Goal: Information Seeking & Learning: Check status

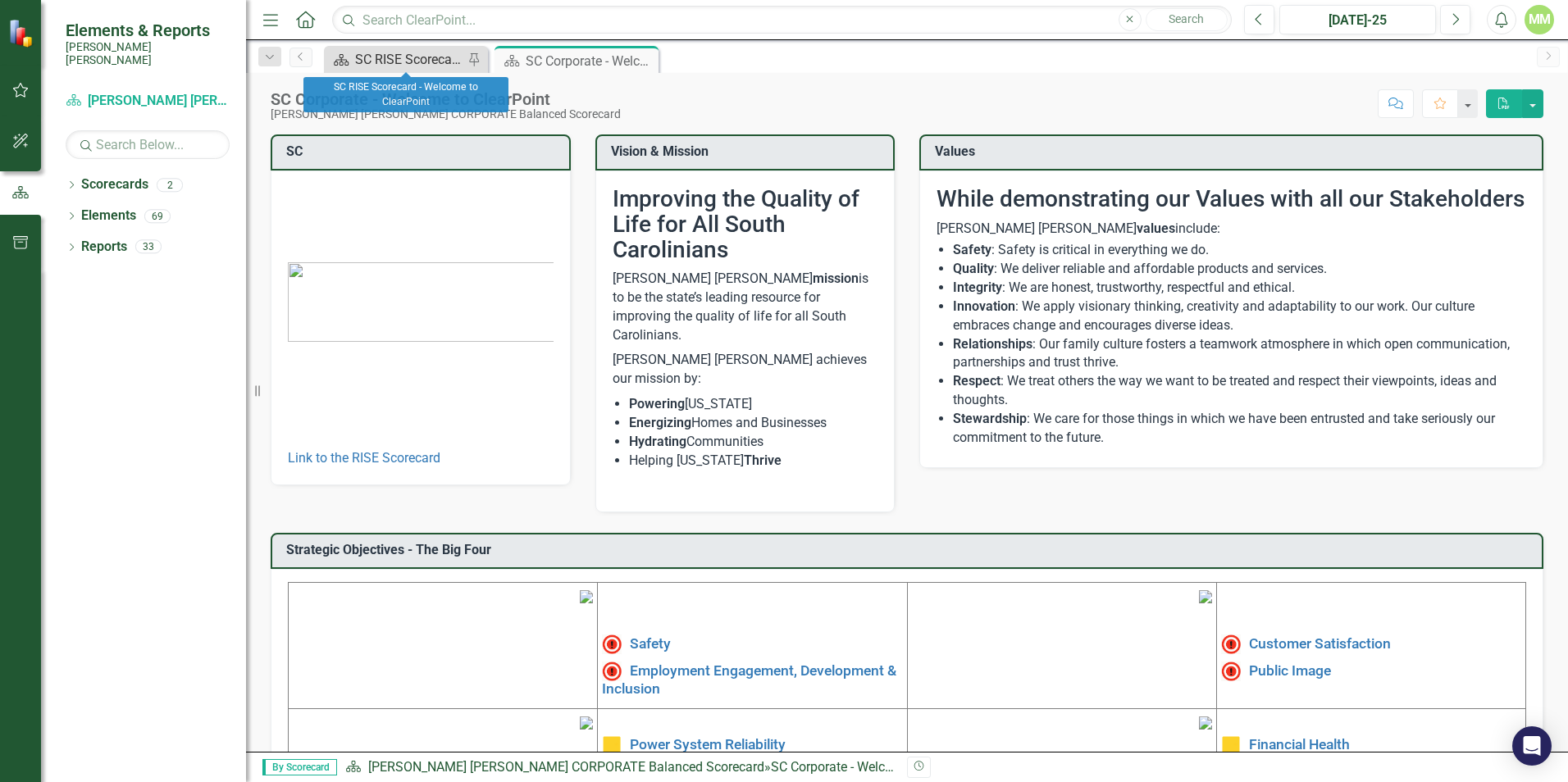
click at [433, 65] on div "SC RISE Scorecard - Welcome to ClearPoint" at bounding box center [409, 59] width 108 height 21
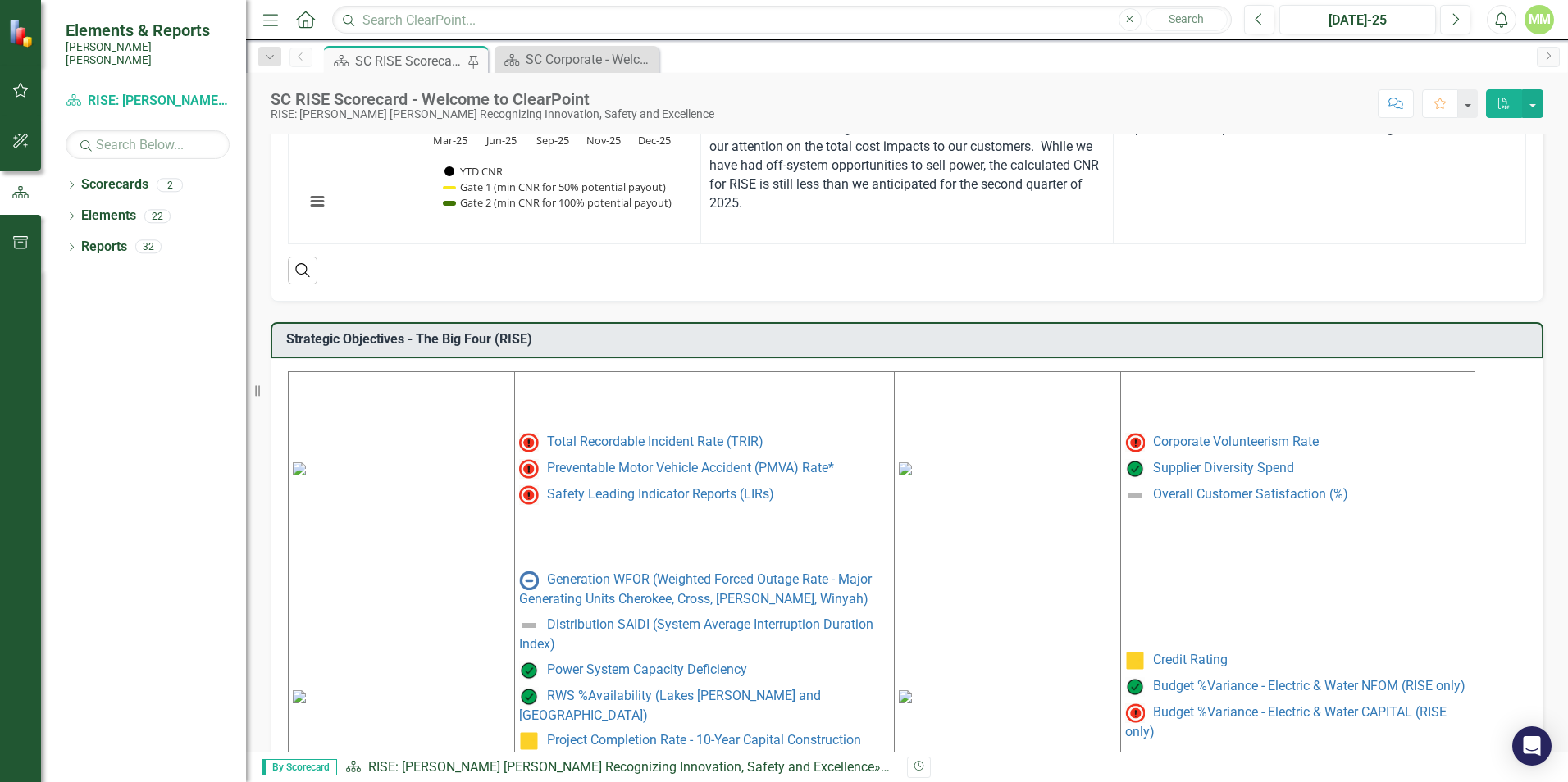
scroll to position [645, 0]
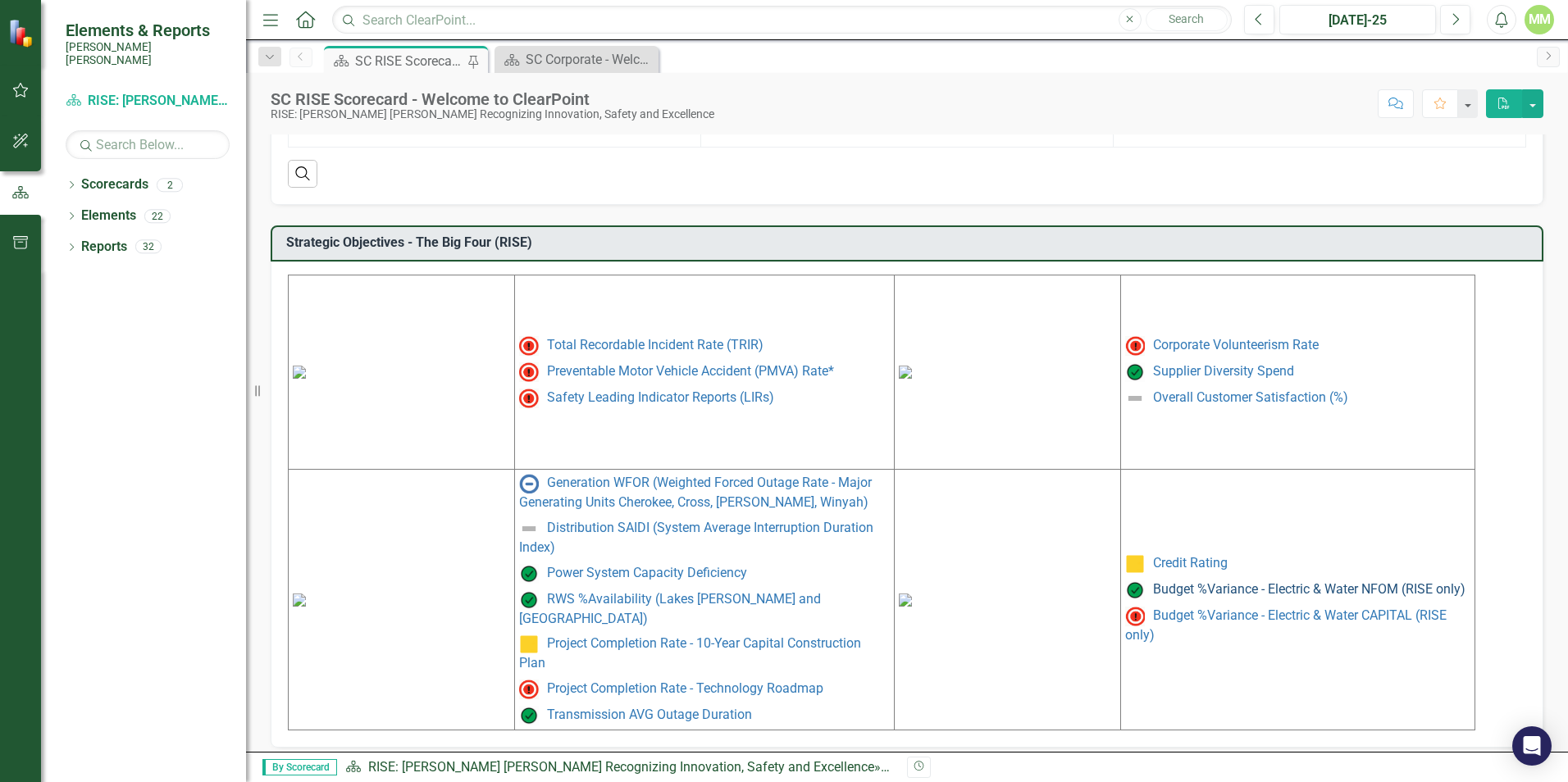
click at [1230, 581] on link "Budget %Variance - Electric & Water NFOM (RISE only)" at bounding box center [1309, 589] width 312 height 16
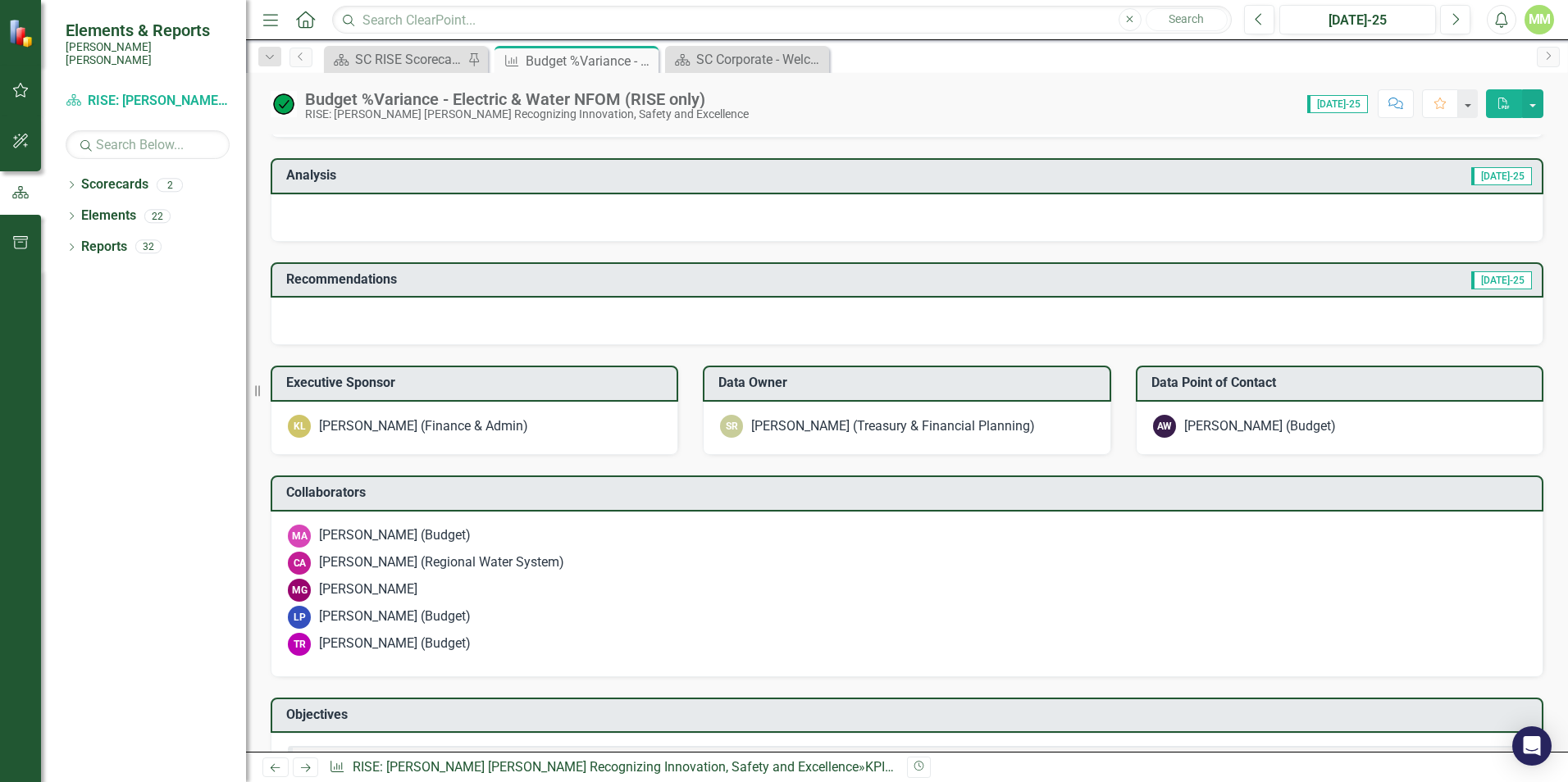
scroll to position [948, 0]
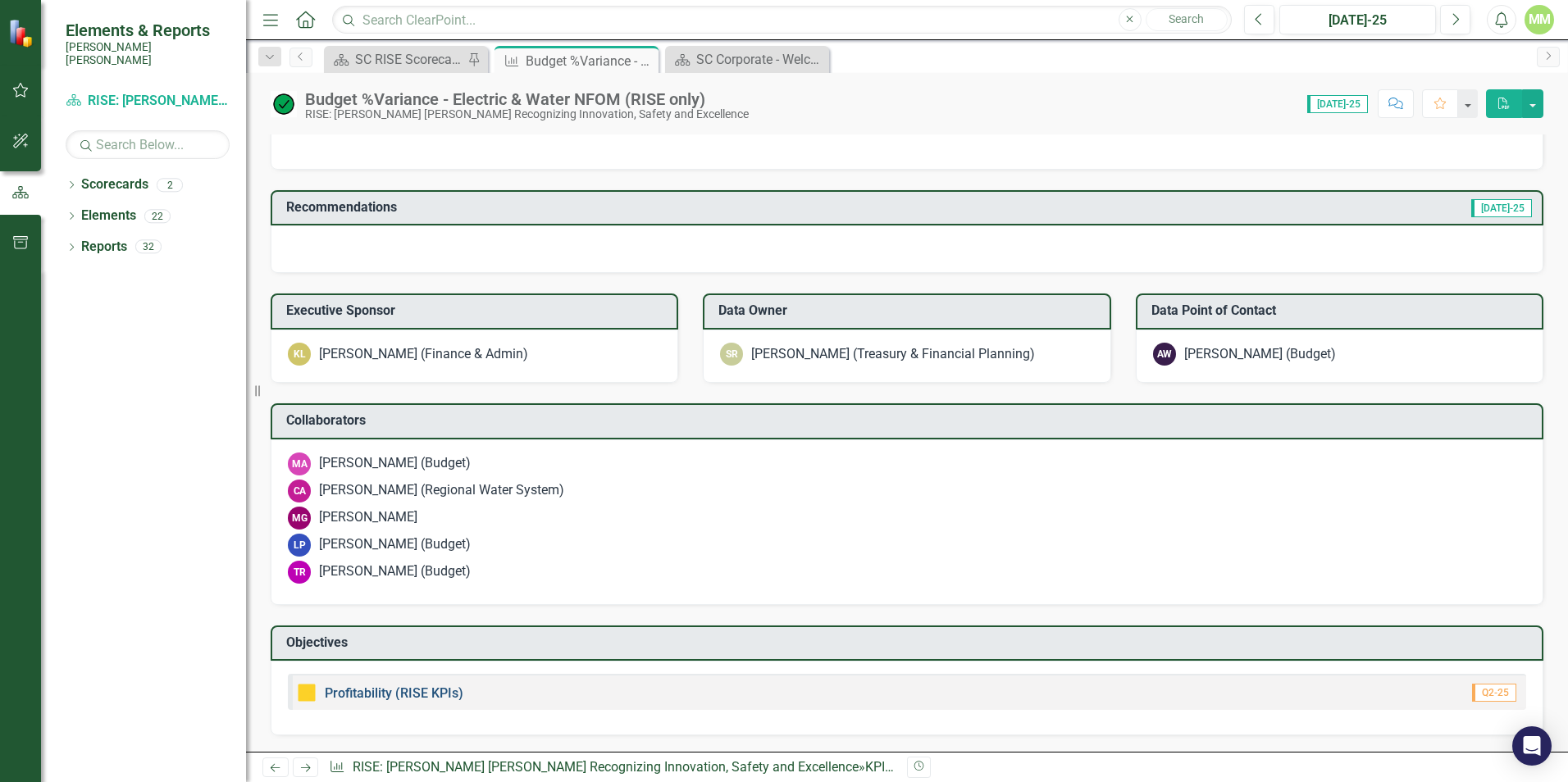
click at [370, 689] on link "Profitability (RISE KPIs)" at bounding box center [394, 693] width 139 height 16
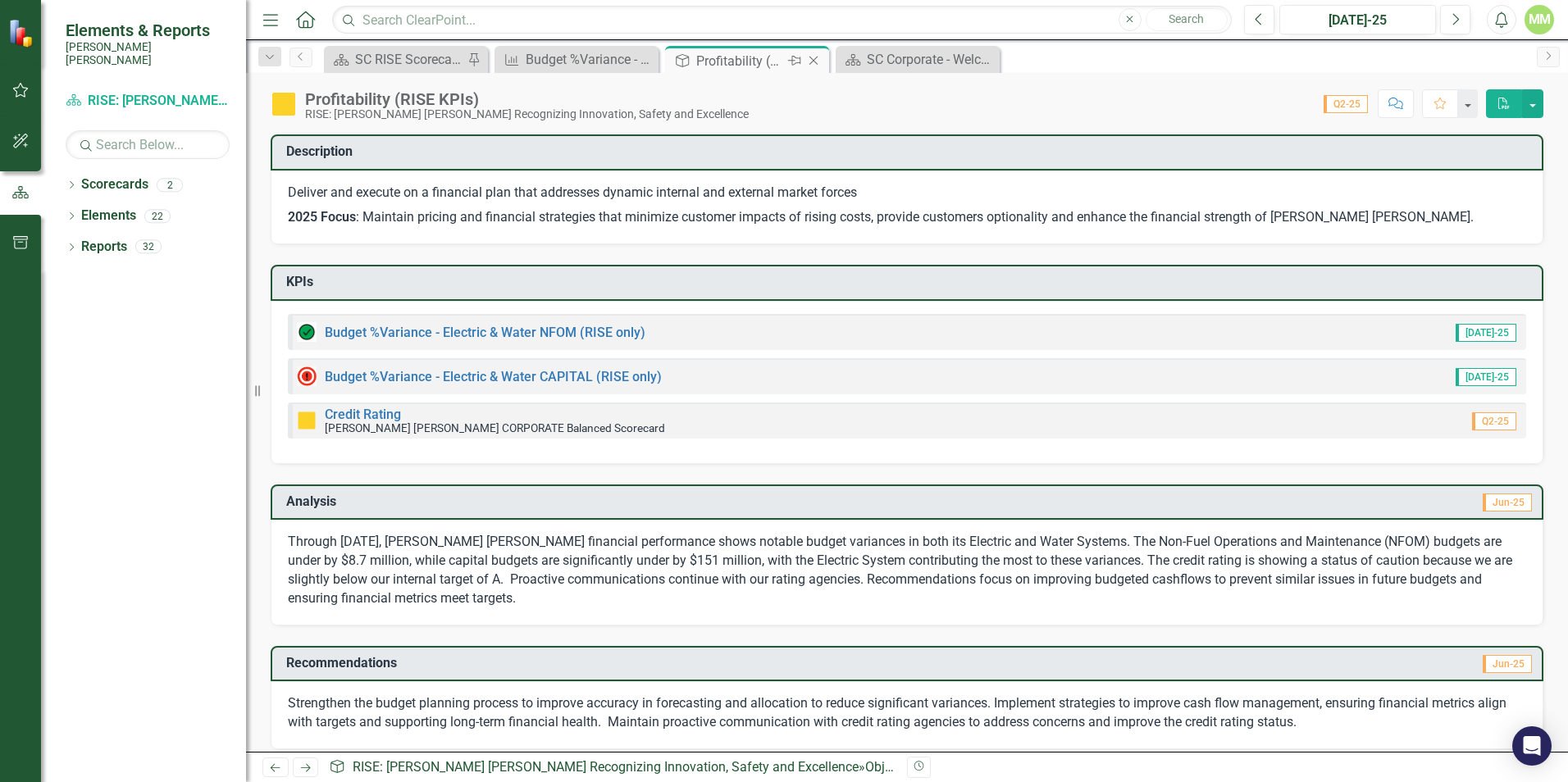
click at [819, 61] on icon "Close" at bounding box center [814, 61] width 17 height 13
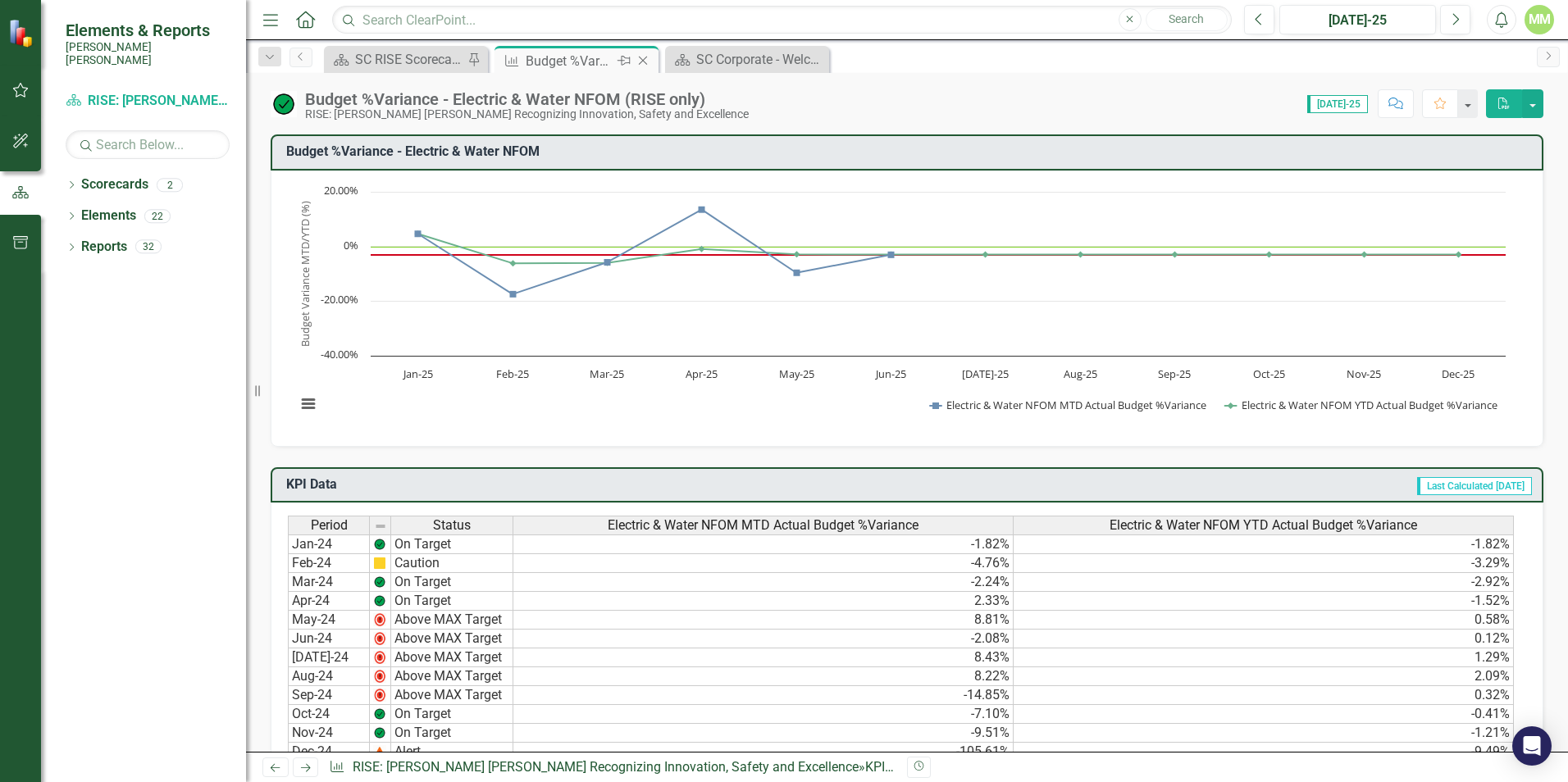
click at [653, 63] on div "Close" at bounding box center [644, 61] width 21 height 21
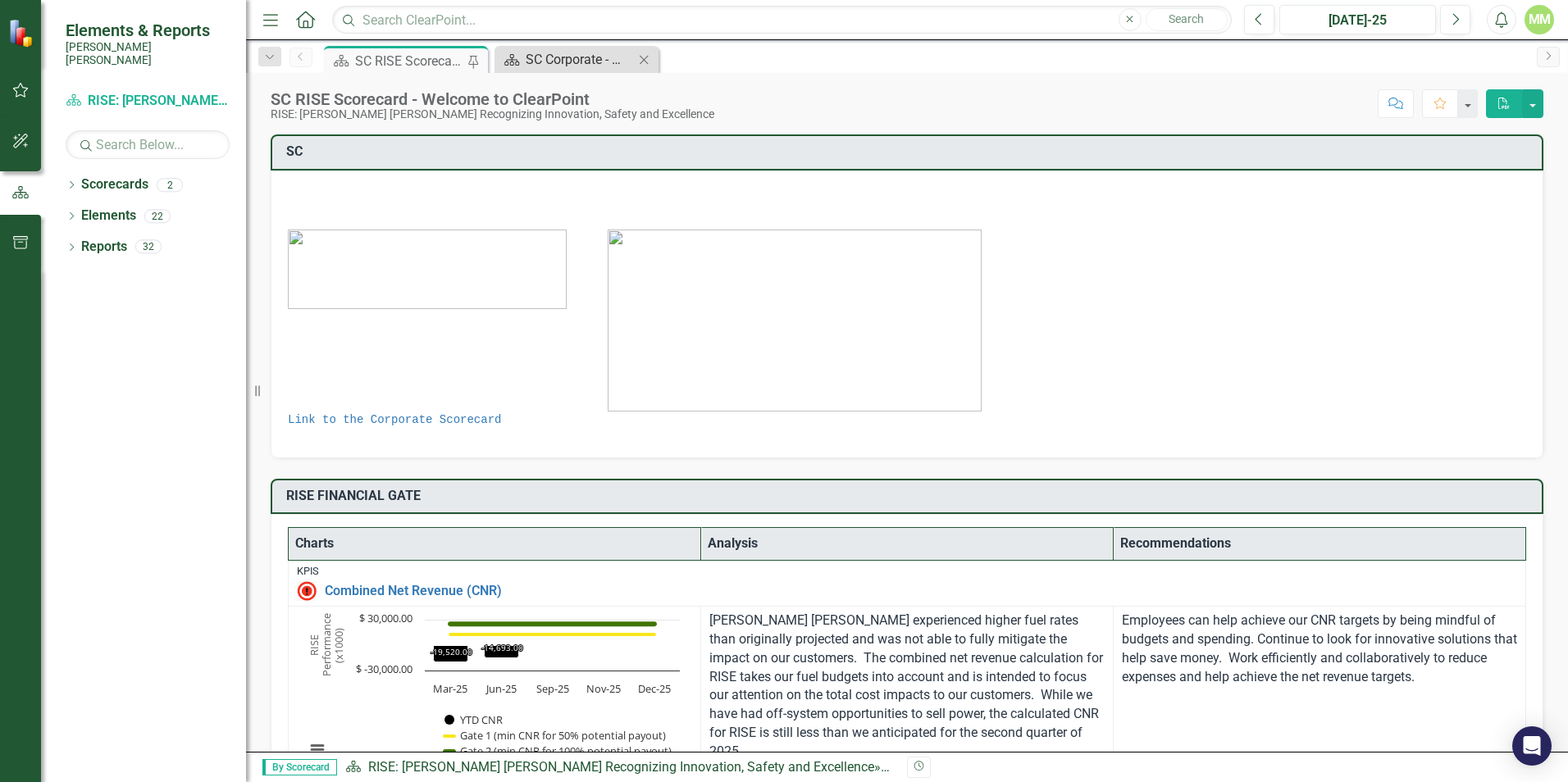
click at [536, 57] on div "SC Corporate - Welcome to ClearPoint" at bounding box center [579, 59] width 108 height 21
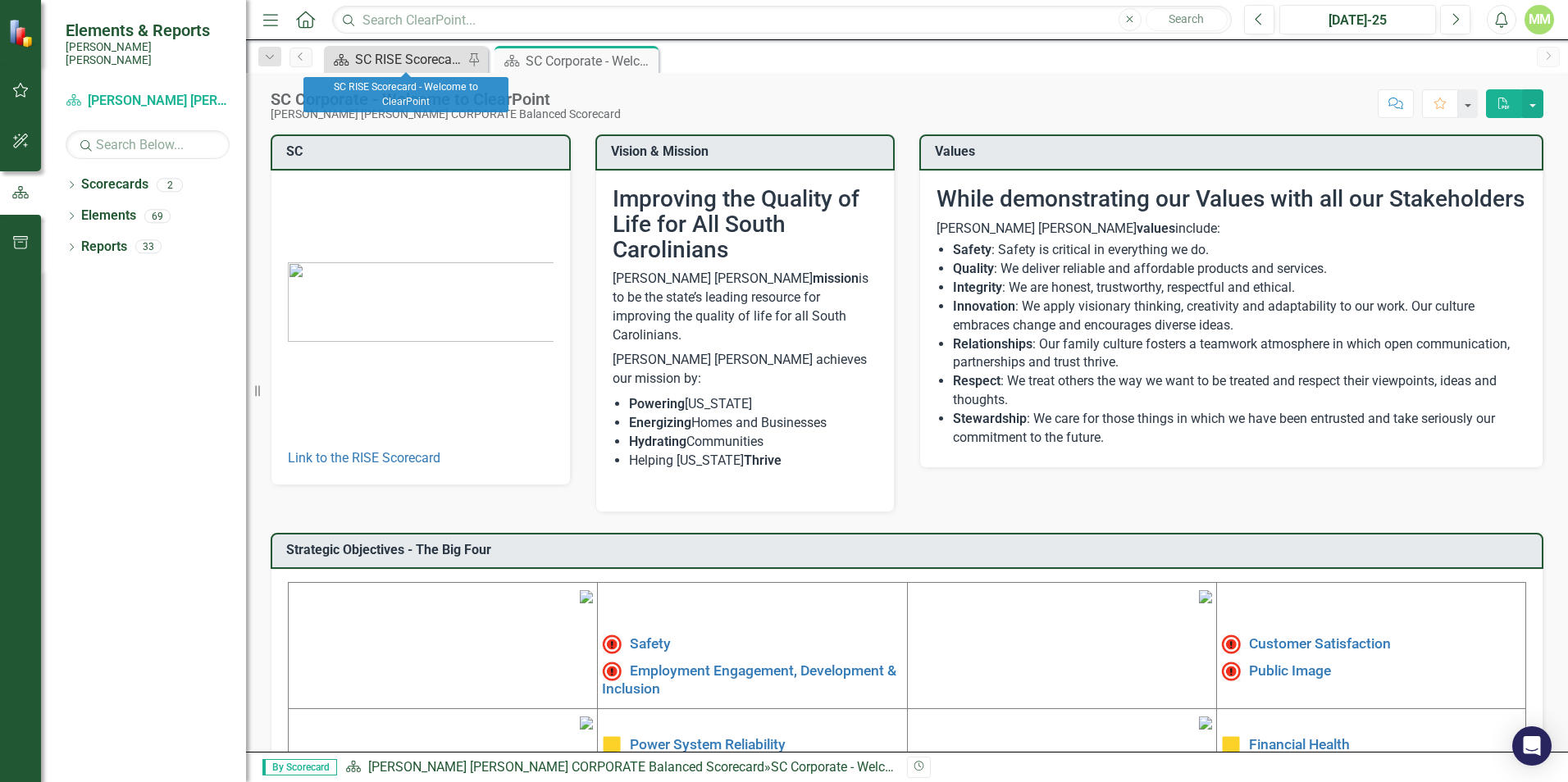
click at [408, 57] on div "SC RISE Scorecard - Welcome to ClearPoint" at bounding box center [409, 59] width 108 height 21
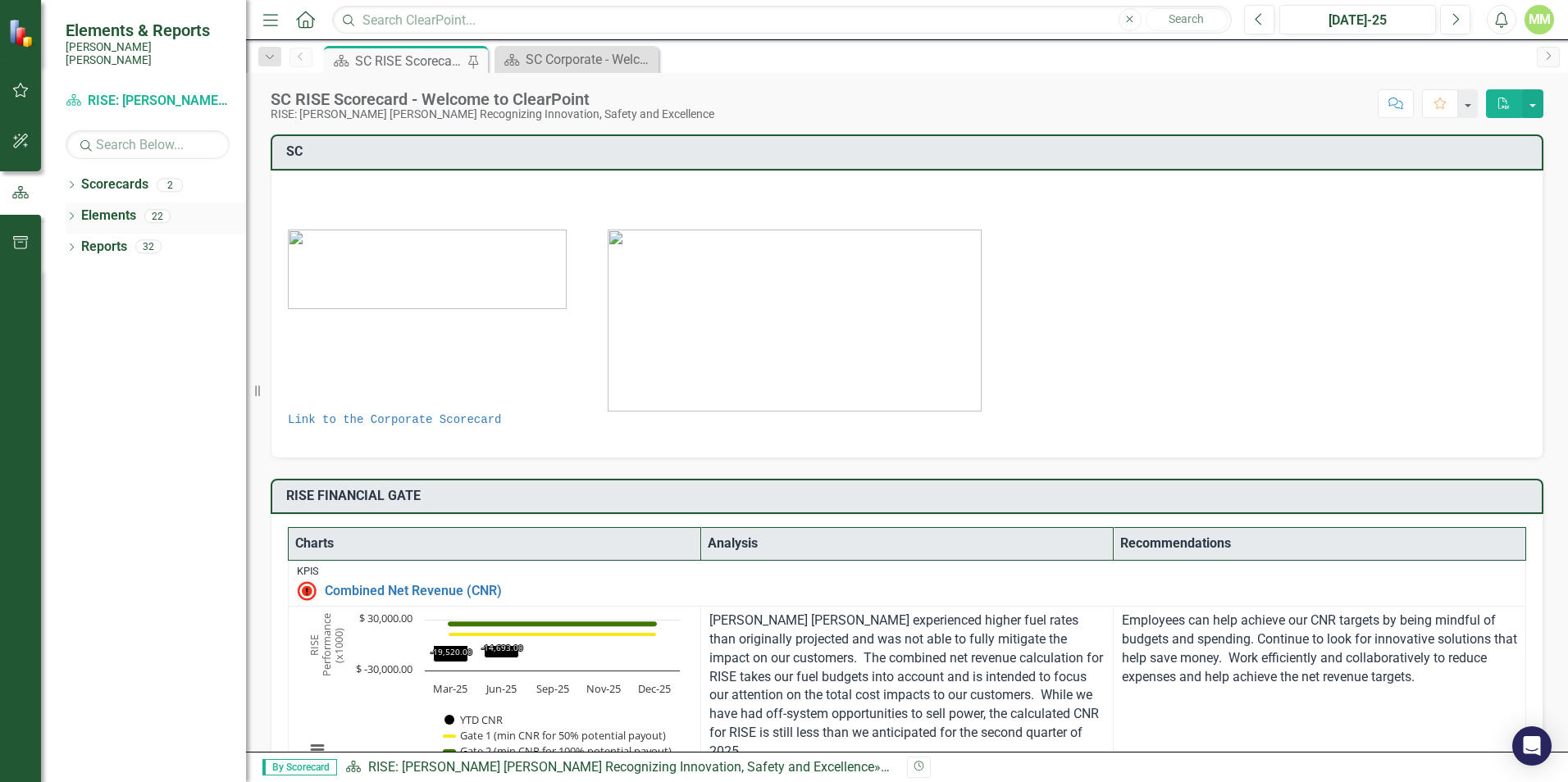
click at [77, 213] on icon "Dropdown" at bounding box center [71, 217] width 12 height 9
